Goal: Information Seeking & Learning: Learn about a topic

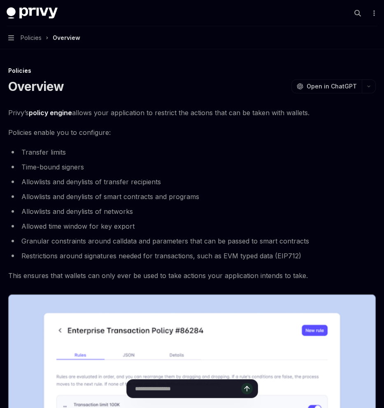
scroll to position [6, 0]
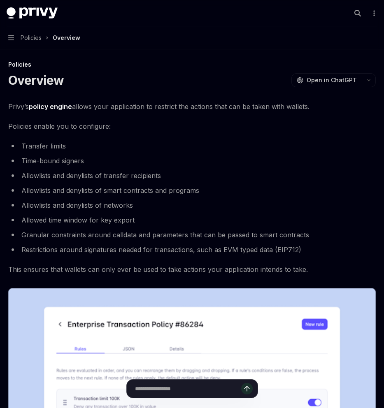
click at [158, 219] on li "Allowed time window for key export" at bounding box center [191, 220] width 367 height 12
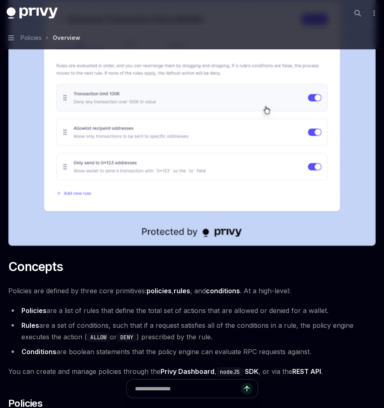
scroll to position [405, 0]
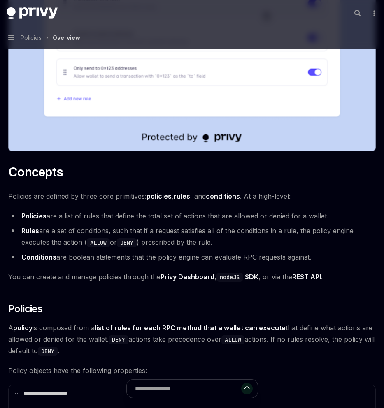
click at [158, 219] on li "Policies are a list of rules that define the total set of actions that are allo…" at bounding box center [191, 216] width 367 height 12
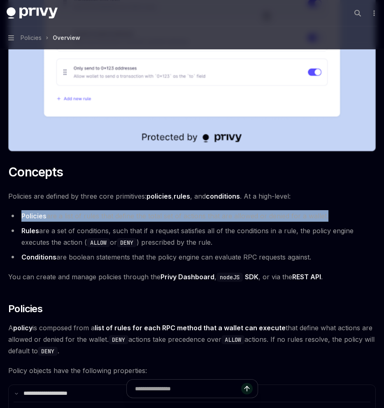
click at [158, 219] on li "Policies are a list of rules that define the total set of actions that are allo…" at bounding box center [191, 216] width 367 height 12
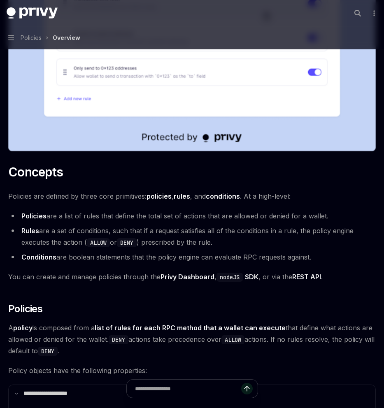
click at [163, 235] on li "Rules are a set of conditions, such that if a request satisfies all of the cond…" at bounding box center [191, 236] width 367 height 23
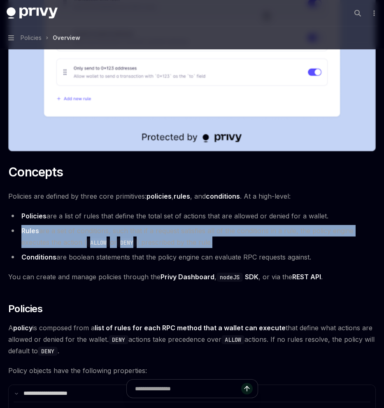
click at [163, 235] on li "Rules are a set of conditions, such that if a request satisfies all of the cond…" at bounding box center [191, 236] width 367 height 23
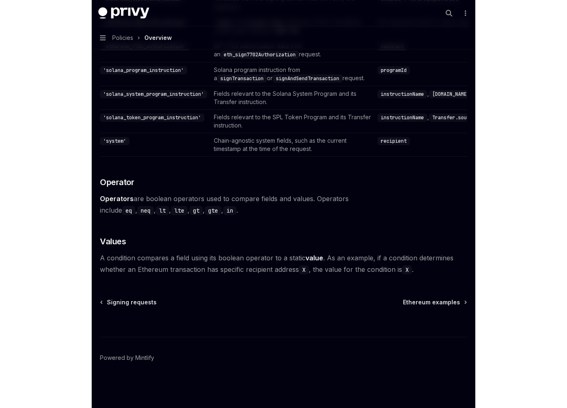
scroll to position [2094, 0]
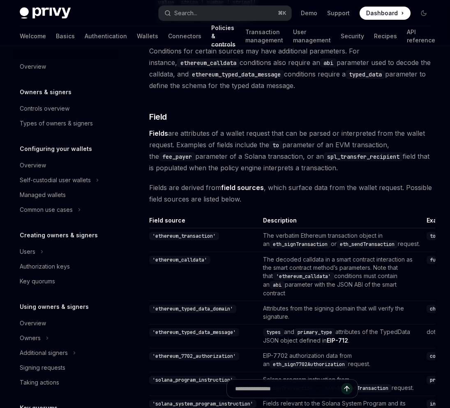
type textarea "*"
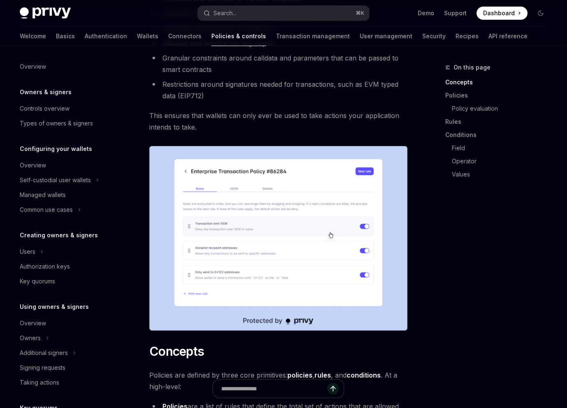
scroll to position [0, 0]
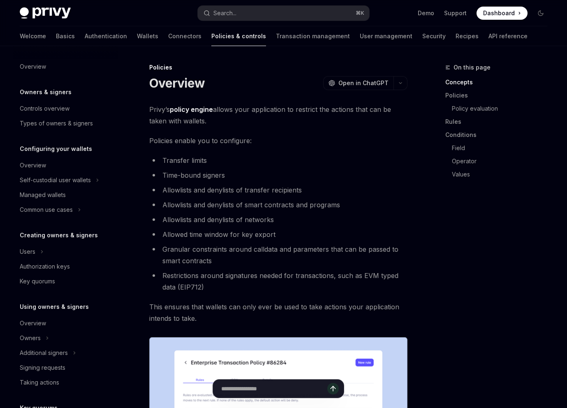
click at [212, 114] on span "Privy’s policy engine allows your application to restrict the actions that can …" at bounding box center [278, 115] width 258 height 23
drag, startPoint x: 212, startPoint y: 114, endPoint x: 175, endPoint y: 110, distance: 36.7
click at [175, 110] on span "Privy’s policy engine allows your application to restrict the actions that can …" at bounding box center [278, 115] width 258 height 23
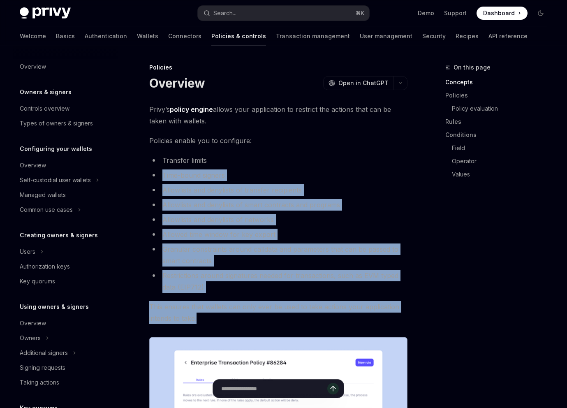
drag, startPoint x: 241, startPoint y: 315, endPoint x: 256, endPoint y: 166, distance: 149.6
click at [256, 166] on ul "Transfer limits Time-bound signers Allowlists and denylists of transfer recipie…" at bounding box center [278, 224] width 258 height 138
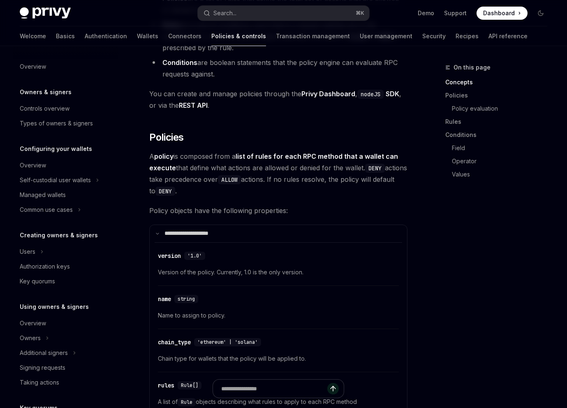
scroll to position [625, 0]
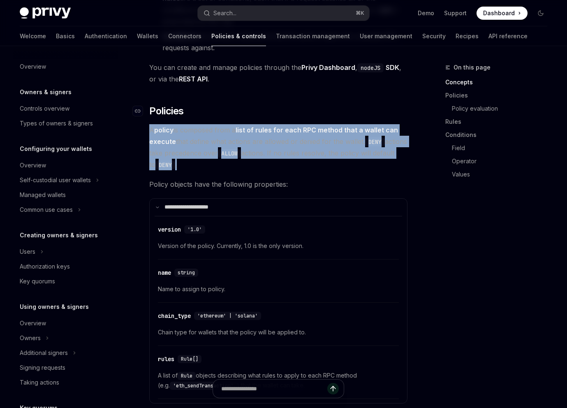
drag, startPoint x: 256, startPoint y: 166, endPoint x: 256, endPoint y: 108, distance: 58.0
